Goal: Information Seeking & Learning: Learn about a topic

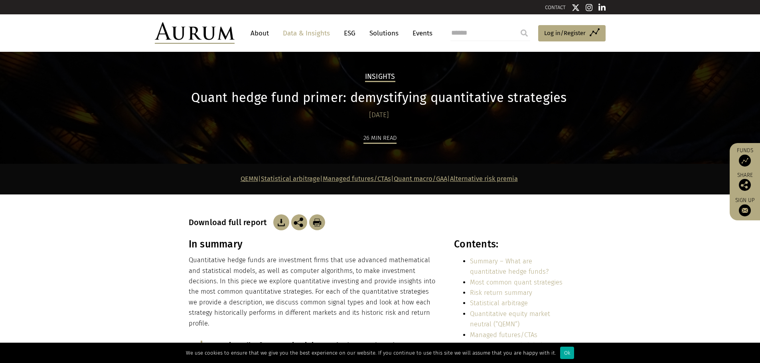
click at [114, 286] on section "In summary Quantitative hedge funds are investment firms that use advanced math…" at bounding box center [380, 316] width 760 height 156
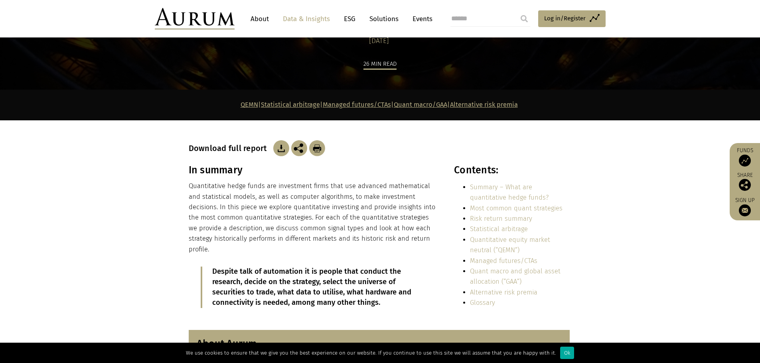
scroll to position [80, 0]
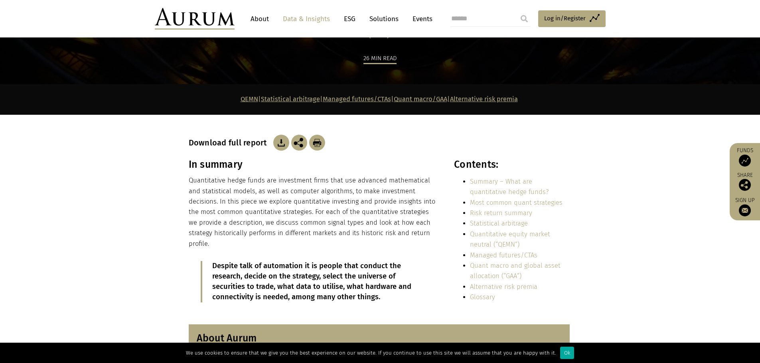
click at [221, 172] on div "In summary Quantitative hedge funds are investment firms that use advanced math…" at bounding box center [313, 237] width 248 height 156
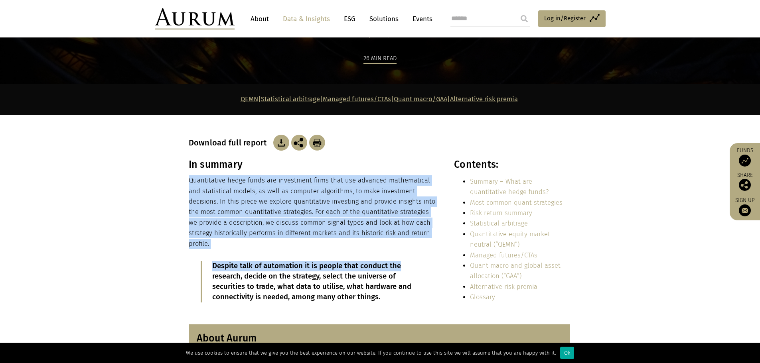
drag, startPoint x: 190, startPoint y: 180, endPoint x: 421, endPoint y: 239, distance: 239.0
click at [421, 239] on div "In summary Quantitative hedge funds are investment firms that use advanced math…" at bounding box center [313, 237] width 248 height 156
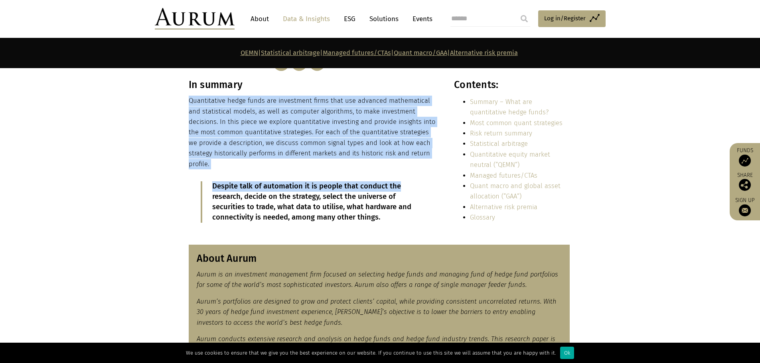
click at [258, 142] on p "Quantitative hedge funds are investment firms that use advanced mathematical an…" at bounding box center [313, 133] width 248 height 74
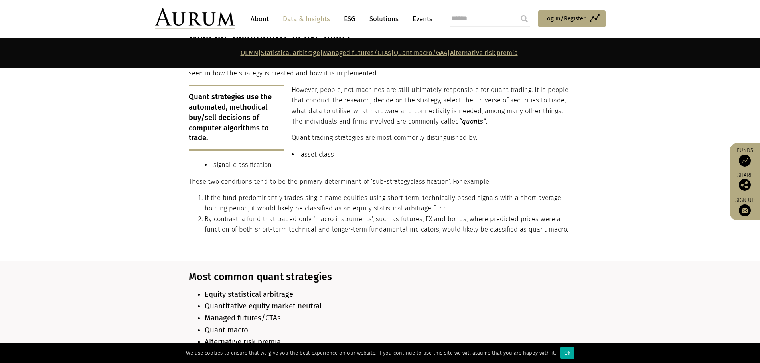
scroll to position [518, 0]
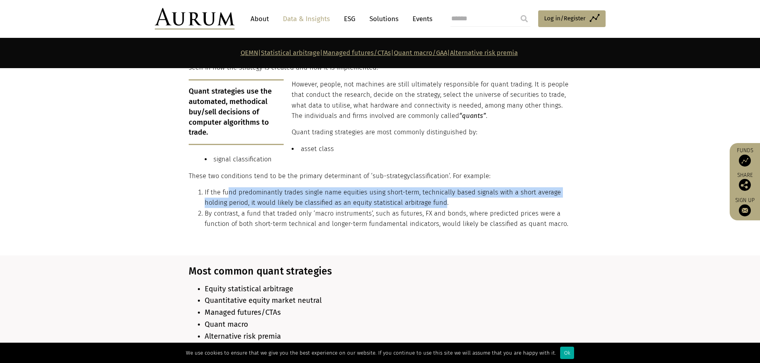
drag, startPoint x: 226, startPoint y: 189, endPoint x: 441, endPoint y: 196, distance: 215.0
click at [441, 196] on li "If the fund predominantly trades single name equities using short-term, technic…" at bounding box center [387, 197] width 365 height 21
click at [383, 202] on li "If the fund predominantly trades single name equities using short-term, technic…" at bounding box center [387, 197] width 365 height 21
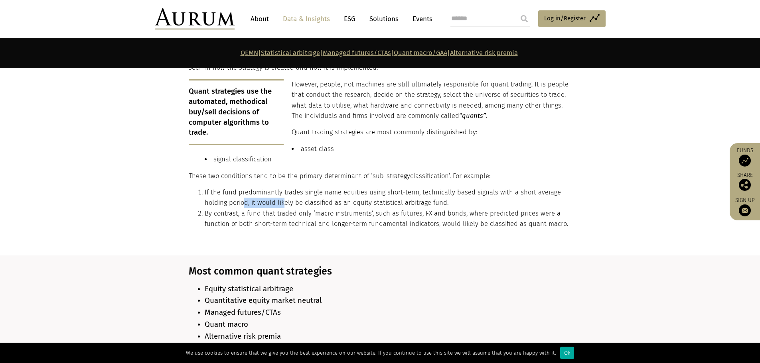
drag, startPoint x: 246, startPoint y: 203, endPoint x: 287, endPoint y: 203, distance: 41.5
click at [287, 203] on li "If the fund predominantly trades single name equities using short-term, technic…" at bounding box center [387, 197] width 365 height 21
click at [294, 199] on li "If the fund predominantly trades single name equities using short-term, technic…" at bounding box center [387, 197] width 365 height 21
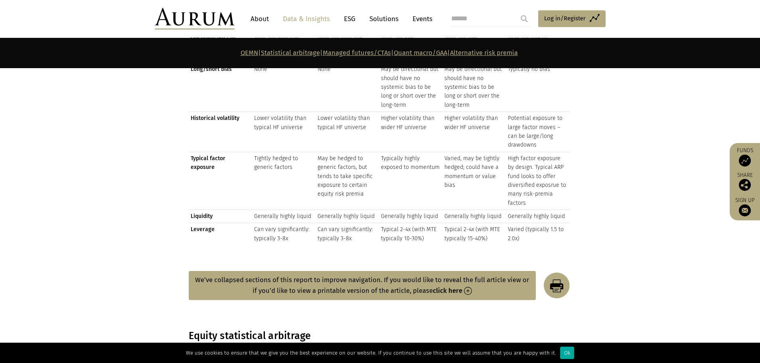
scroll to position [1116, 0]
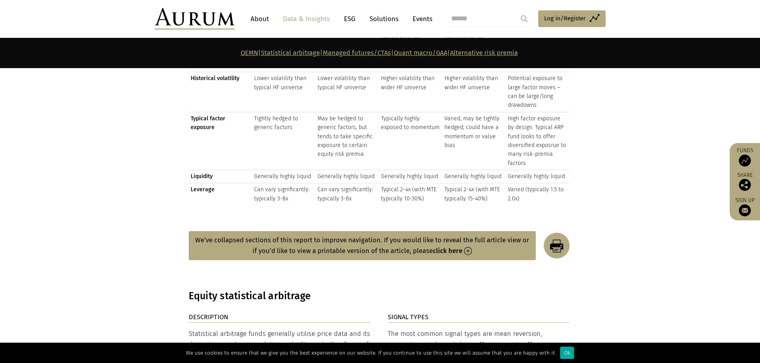
drag, startPoint x: 130, startPoint y: 287, endPoint x: 122, endPoint y: 290, distance: 8.4
click at [128, 289] on section "Equity statistical arbitrage" at bounding box center [380, 296] width 760 height 32
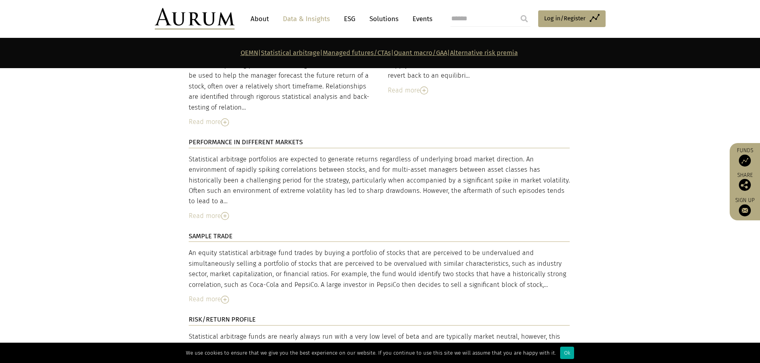
scroll to position [1435, 0]
